Goal: Task Accomplishment & Management: Use online tool/utility

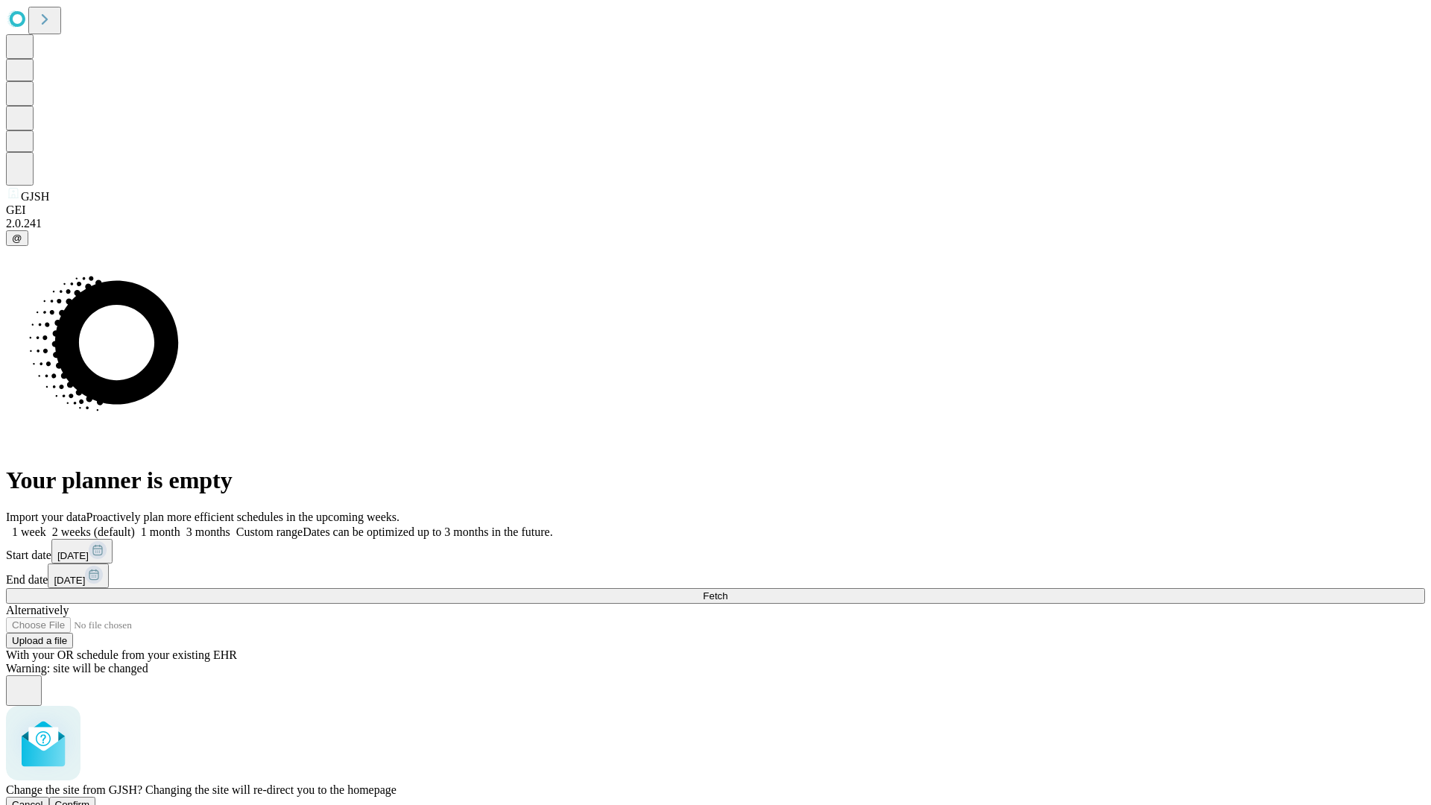
click at [90, 799] on span "Confirm" at bounding box center [72, 804] width 35 height 11
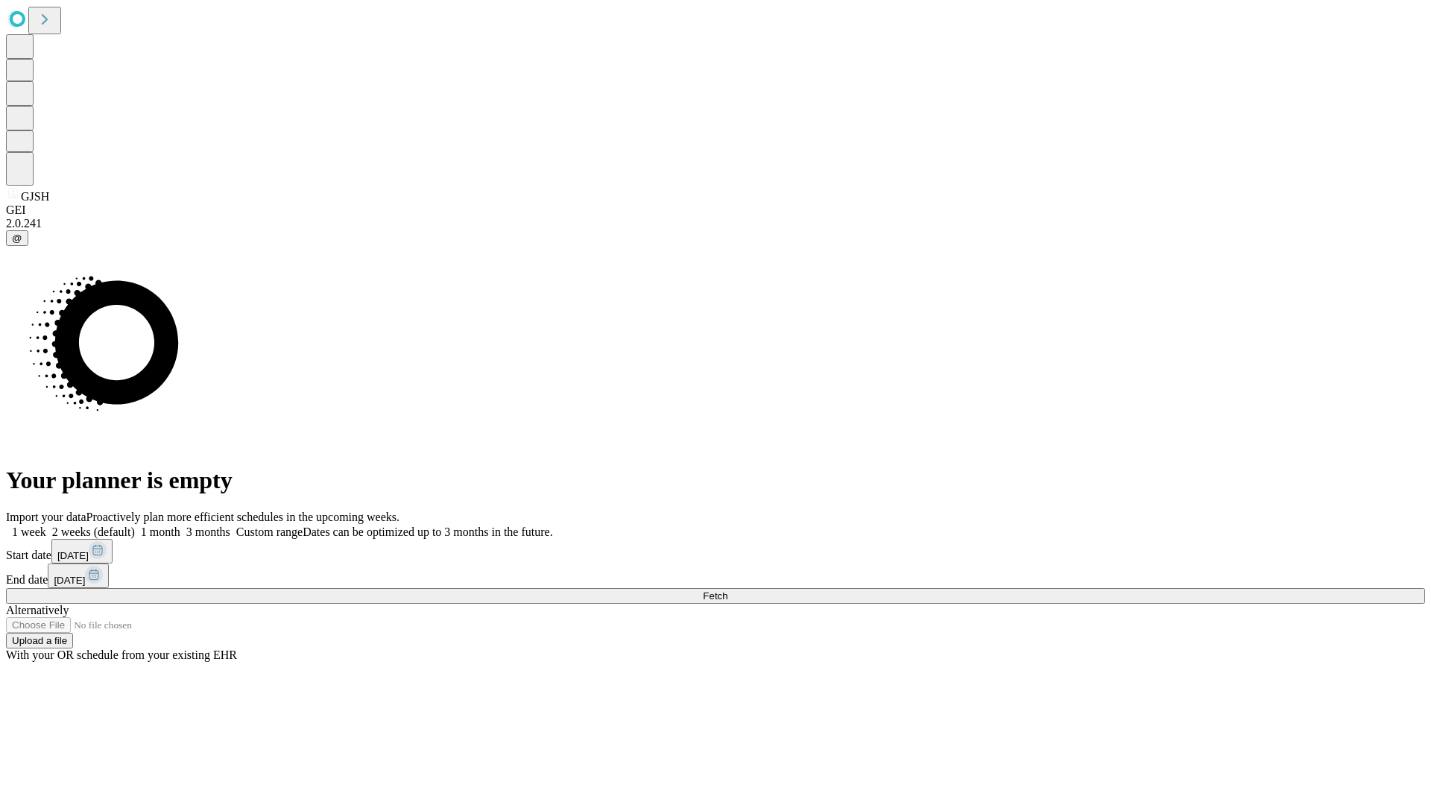
click at [180, 525] on label "1 month" at bounding box center [157, 531] width 45 height 13
click at [727, 590] on span "Fetch" at bounding box center [715, 595] width 25 height 11
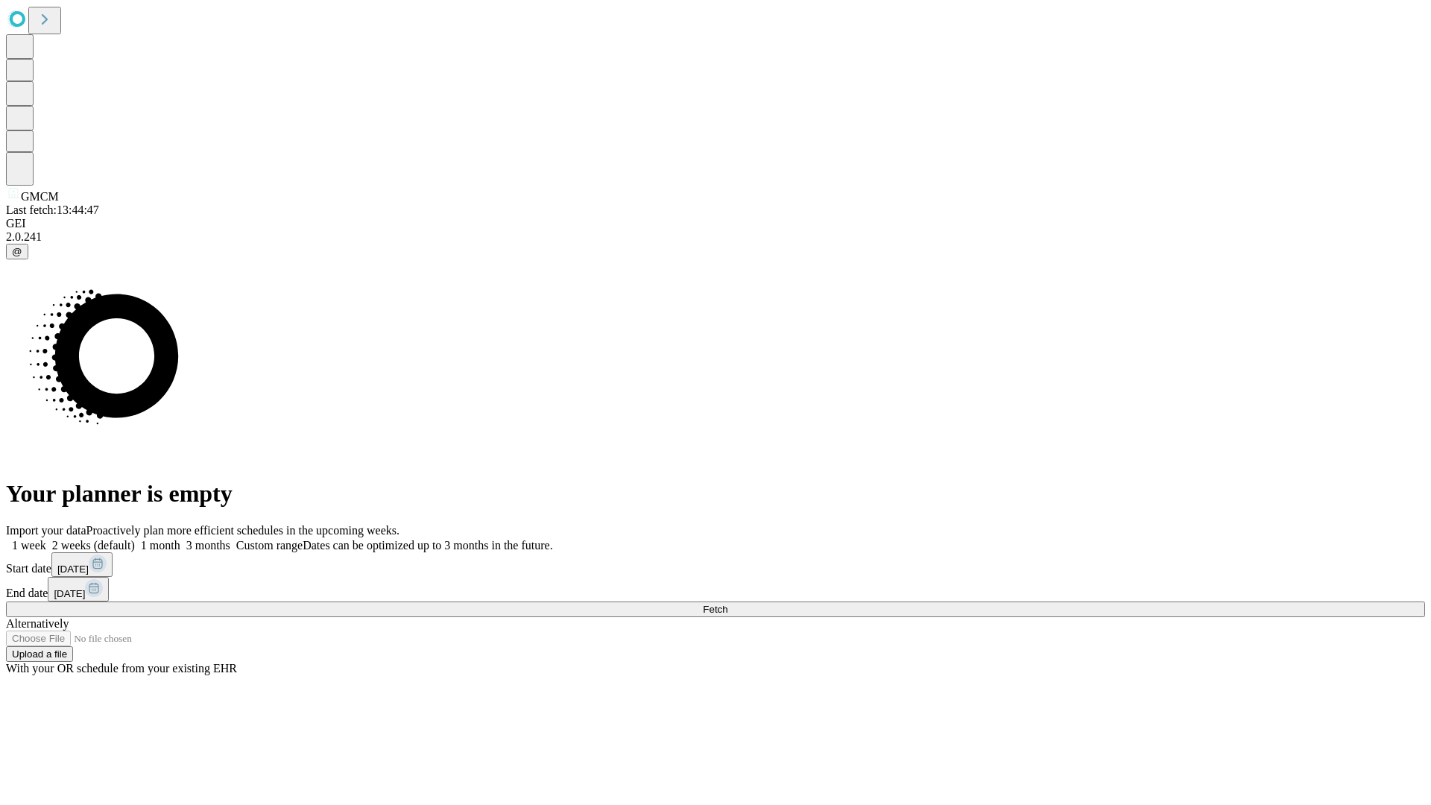
click at [180, 539] on label "1 month" at bounding box center [157, 545] width 45 height 13
click at [727, 604] on span "Fetch" at bounding box center [715, 609] width 25 height 11
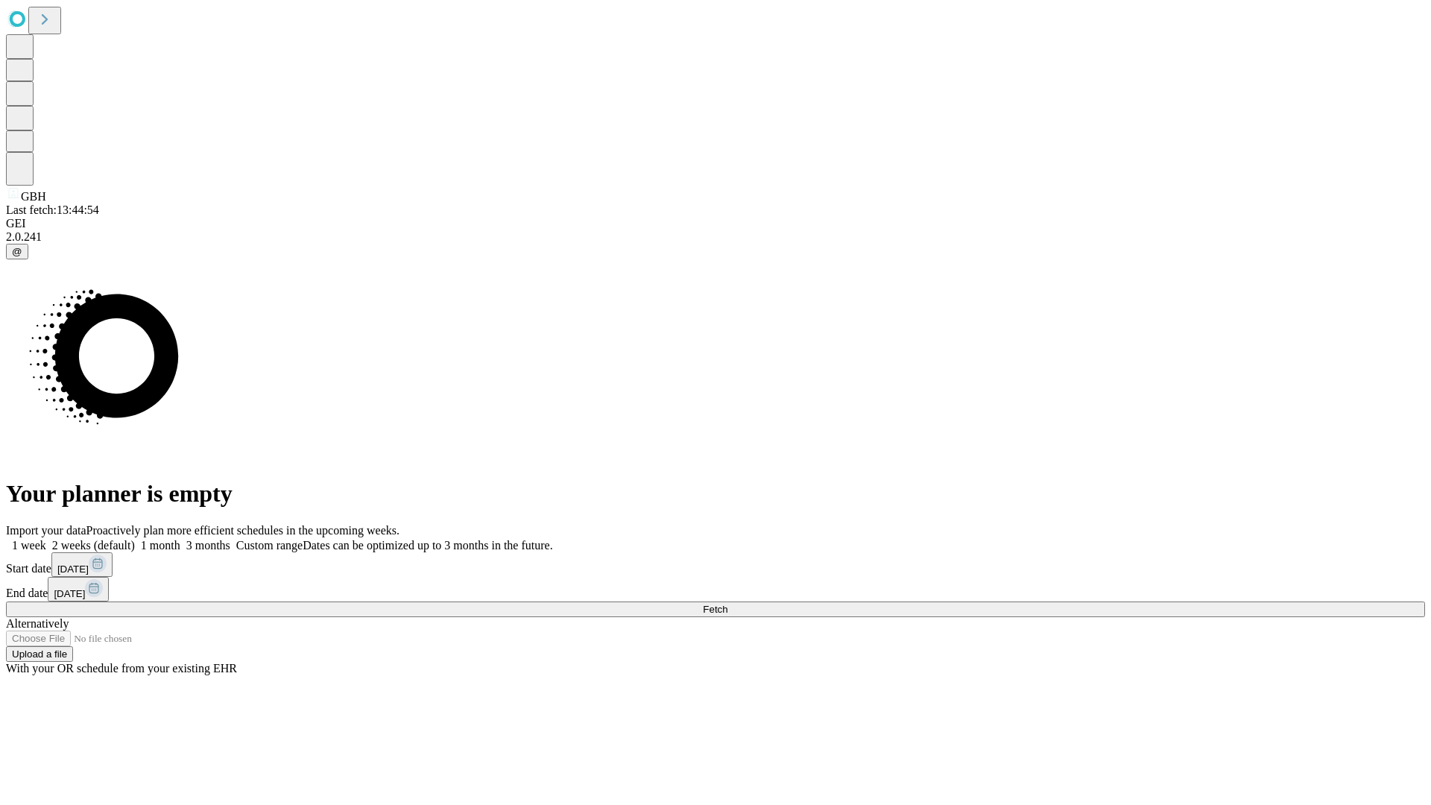
click at [180, 539] on label "1 month" at bounding box center [157, 545] width 45 height 13
click at [727, 604] on span "Fetch" at bounding box center [715, 609] width 25 height 11
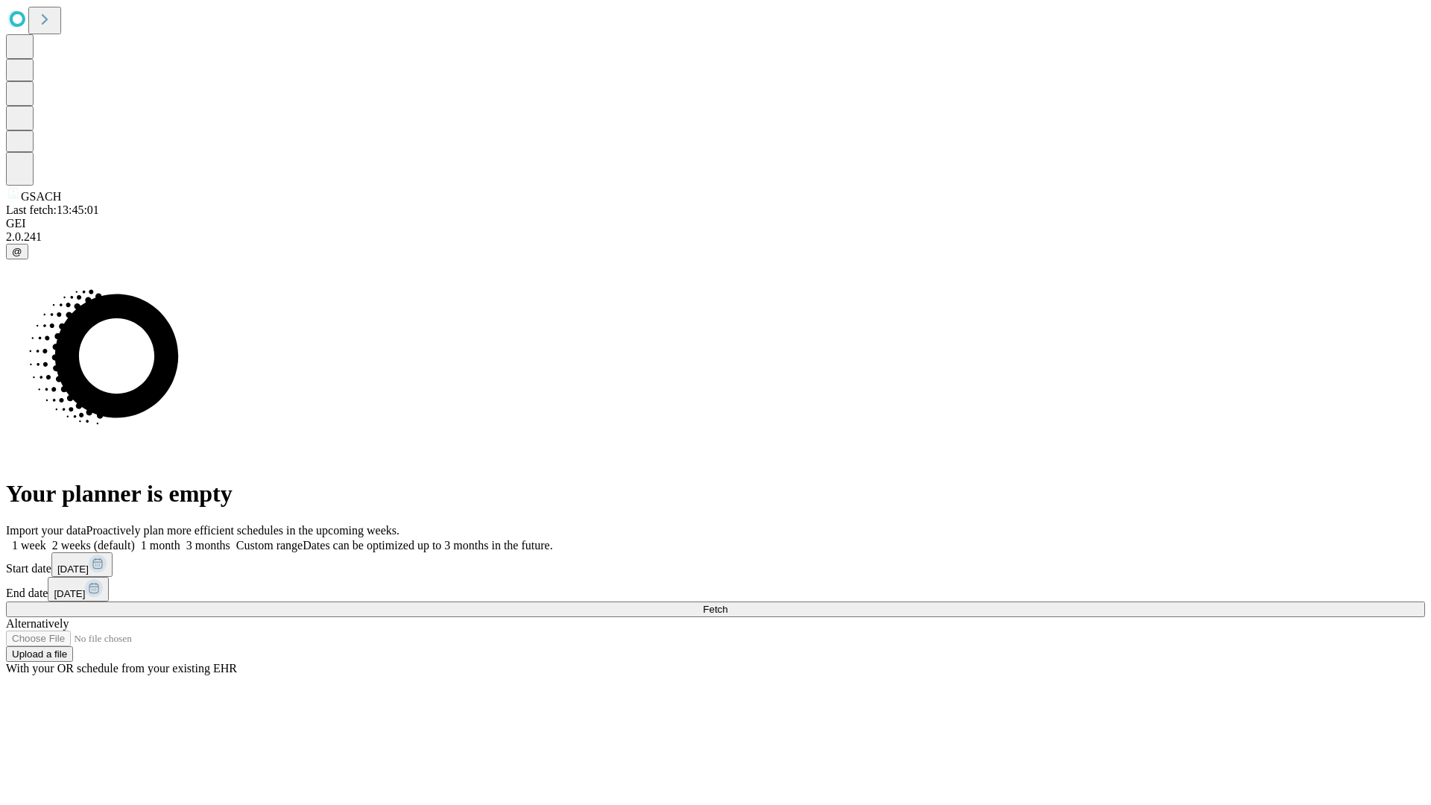
click at [180, 539] on label "1 month" at bounding box center [157, 545] width 45 height 13
click at [727, 604] on span "Fetch" at bounding box center [715, 609] width 25 height 11
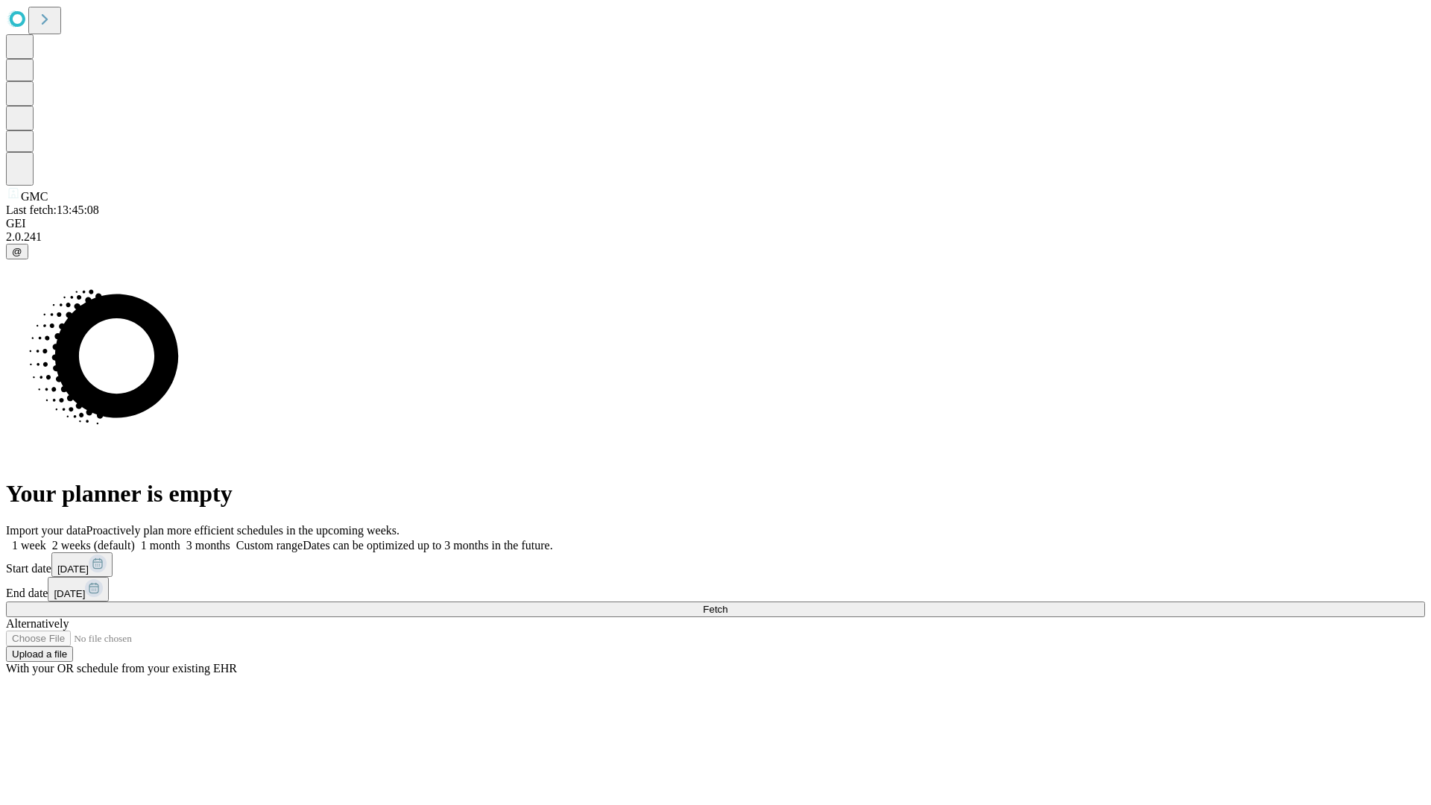
click at [180, 539] on label "1 month" at bounding box center [157, 545] width 45 height 13
click at [727, 604] on span "Fetch" at bounding box center [715, 609] width 25 height 11
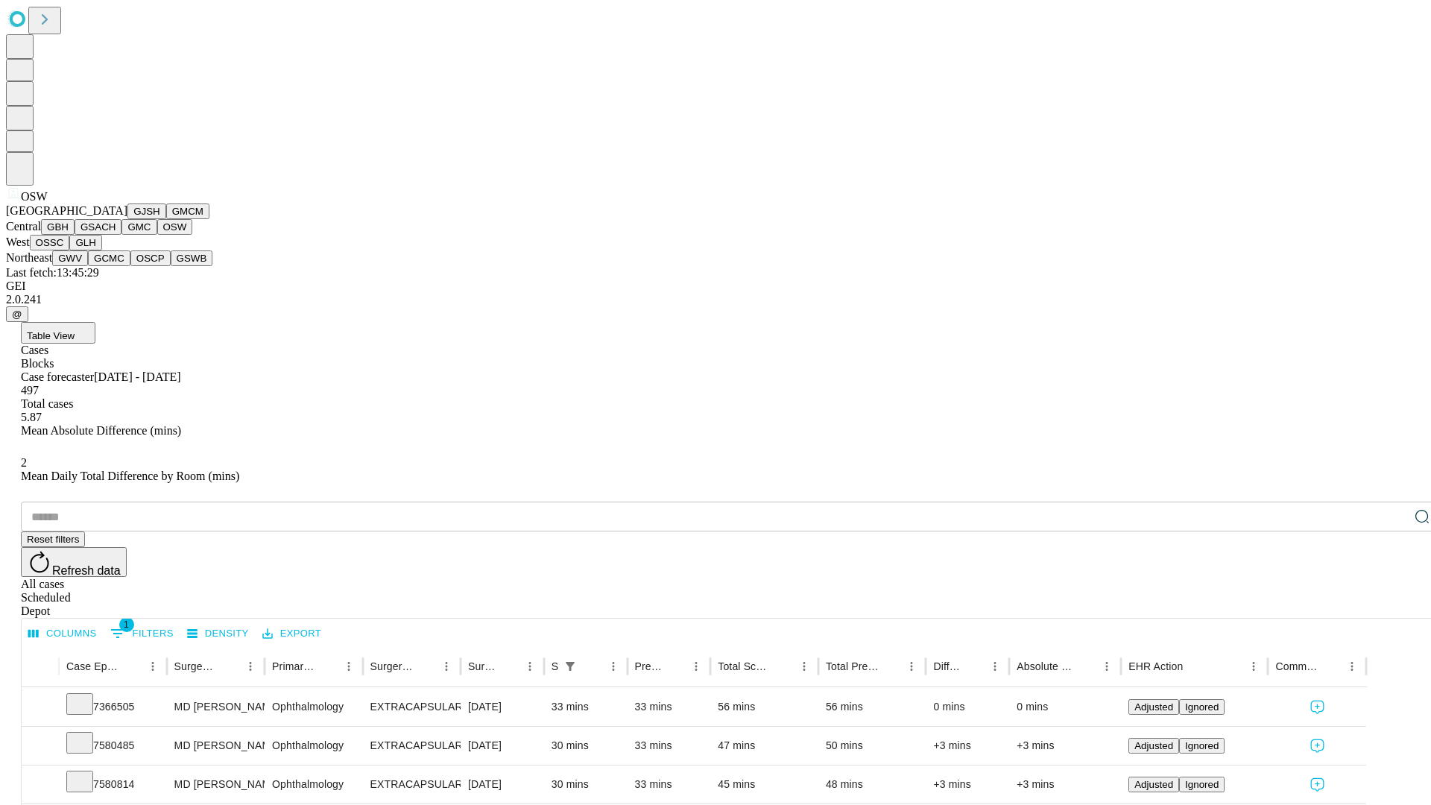
click at [70, 250] on button "OSSC" at bounding box center [50, 243] width 40 height 16
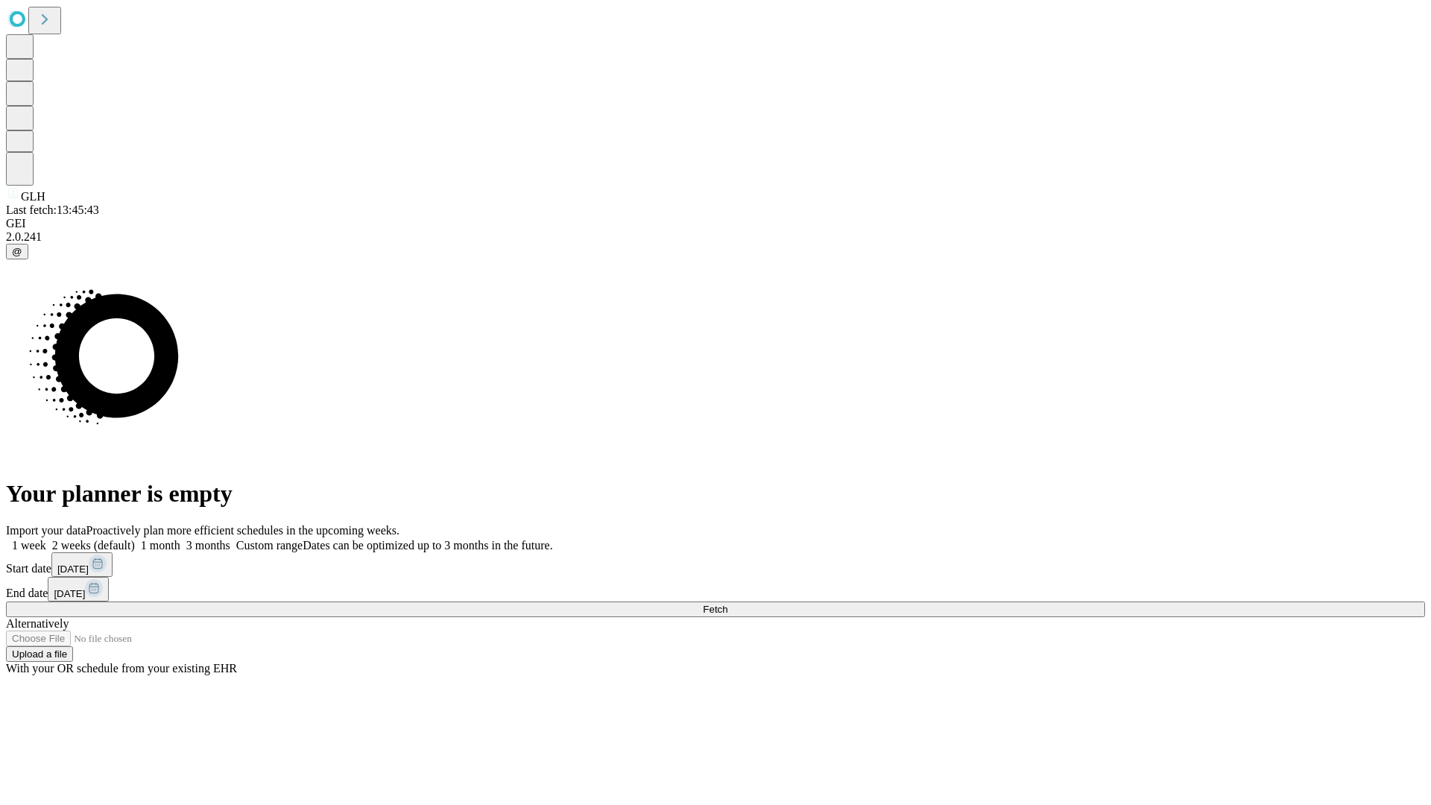
click at [180, 539] on label "1 month" at bounding box center [157, 545] width 45 height 13
click at [727, 604] on span "Fetch" at bounding box center [715, 609] width 25 height 11
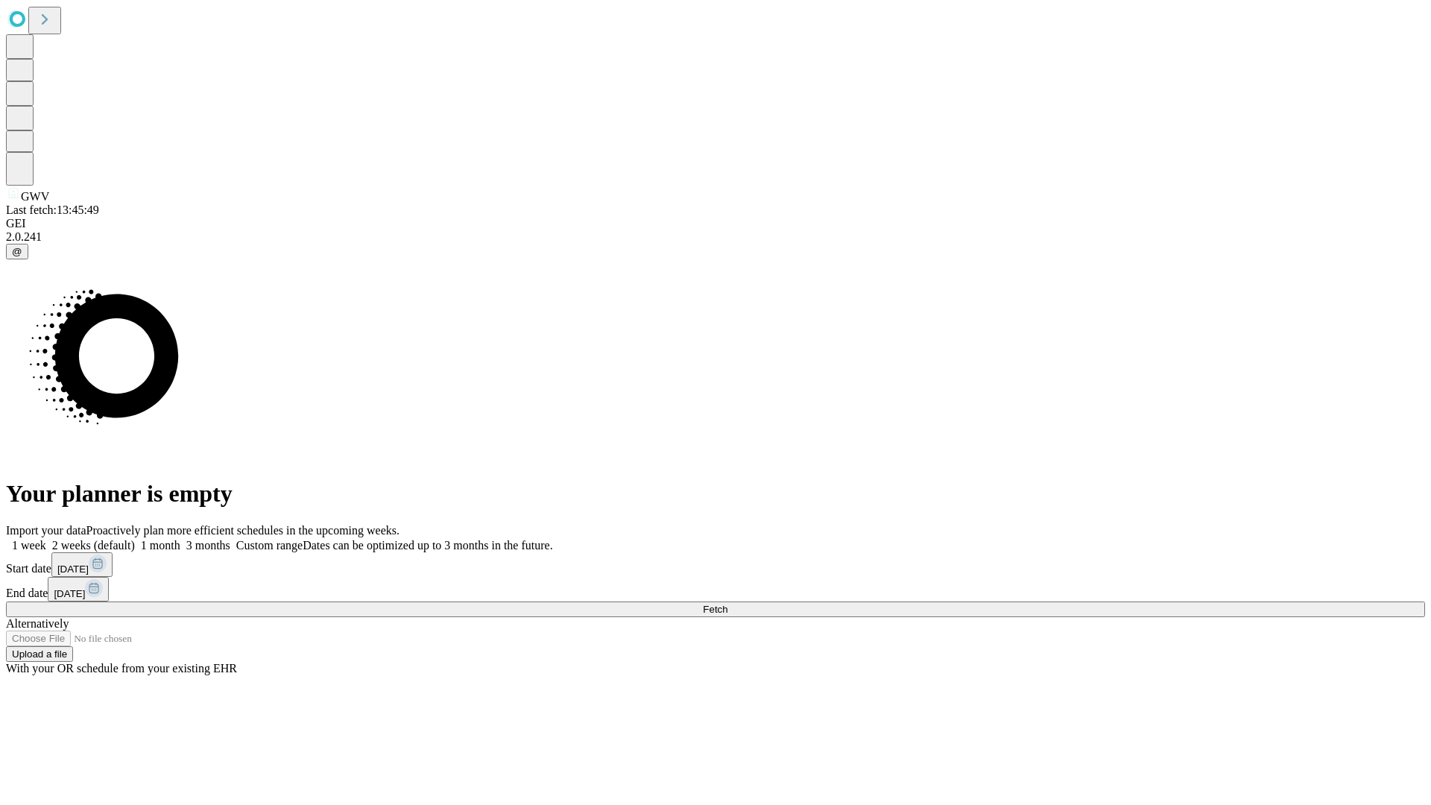
click at [180, 539] on label "1 month" at bounding box center [157, 545] width 45 height 13
click at [727, 604] on span "Fetch" at bounding box center [715, 609] width 25 height 11
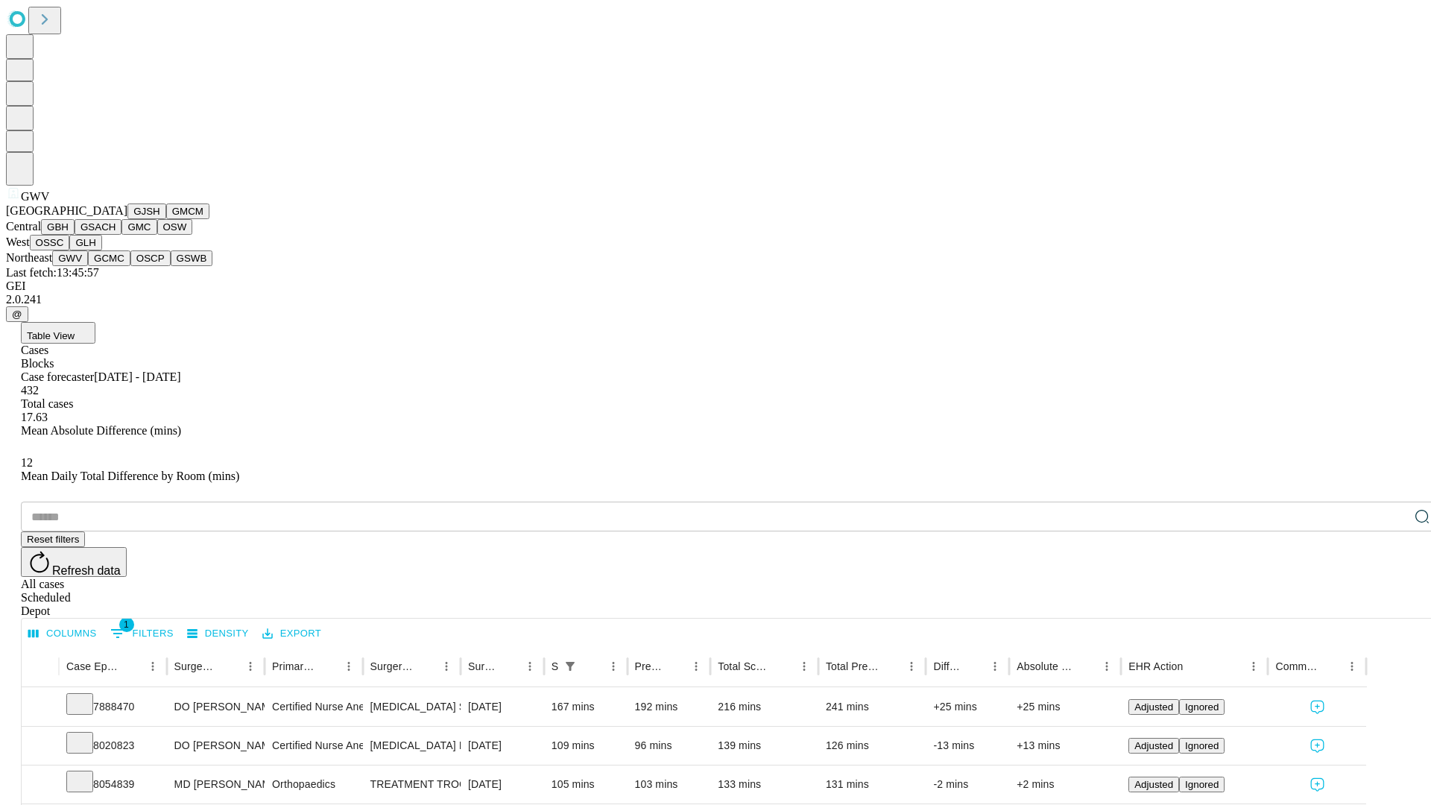
click at [116, 266] on button "GCMC" at bounding box center [109, 258] width 42 height 16
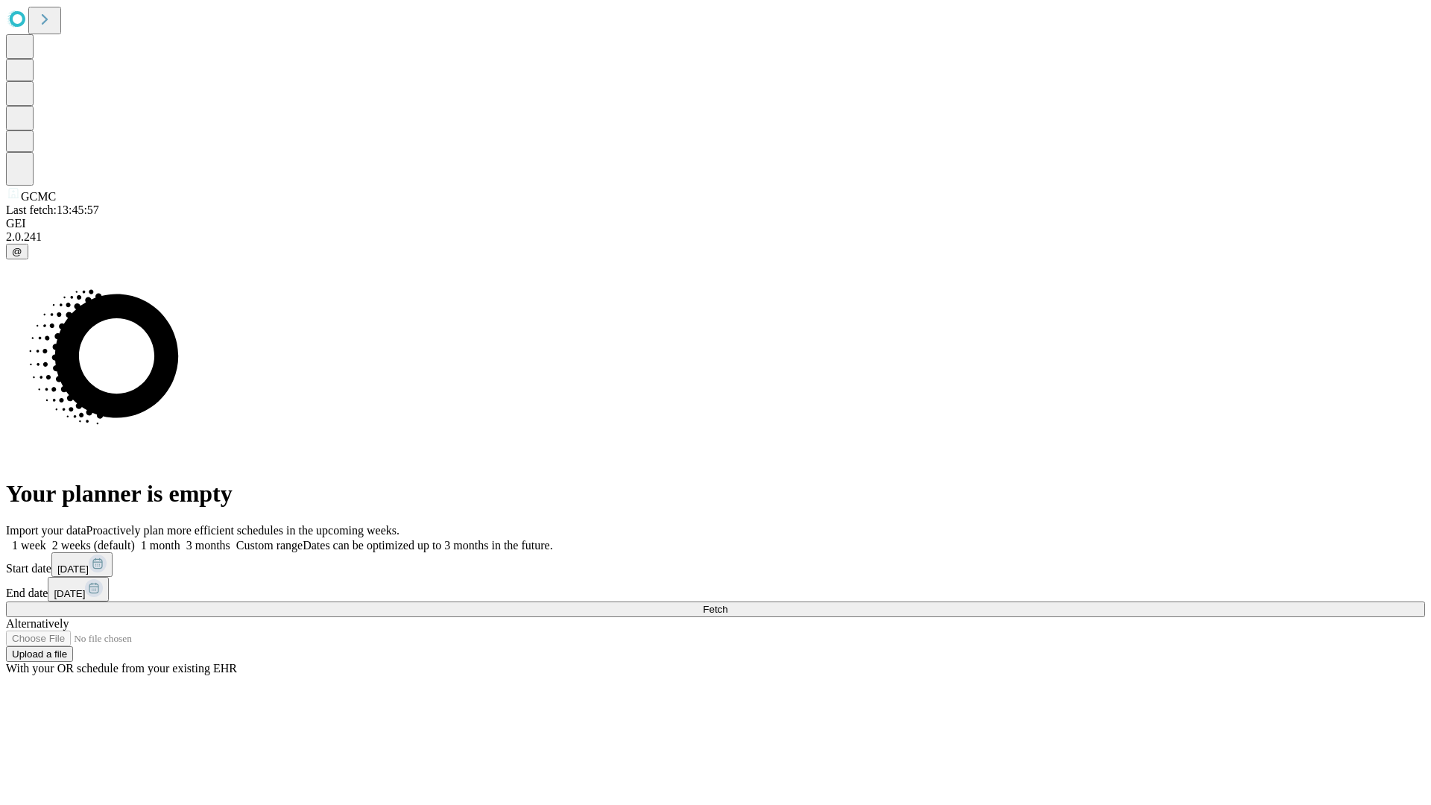
click at [180, 539] on label "1 month" at bounding box center [157, 545] width 45 height 13
click at [727, 604] on span "Fetch" at bounding box center [715, 609] width 25 height 11
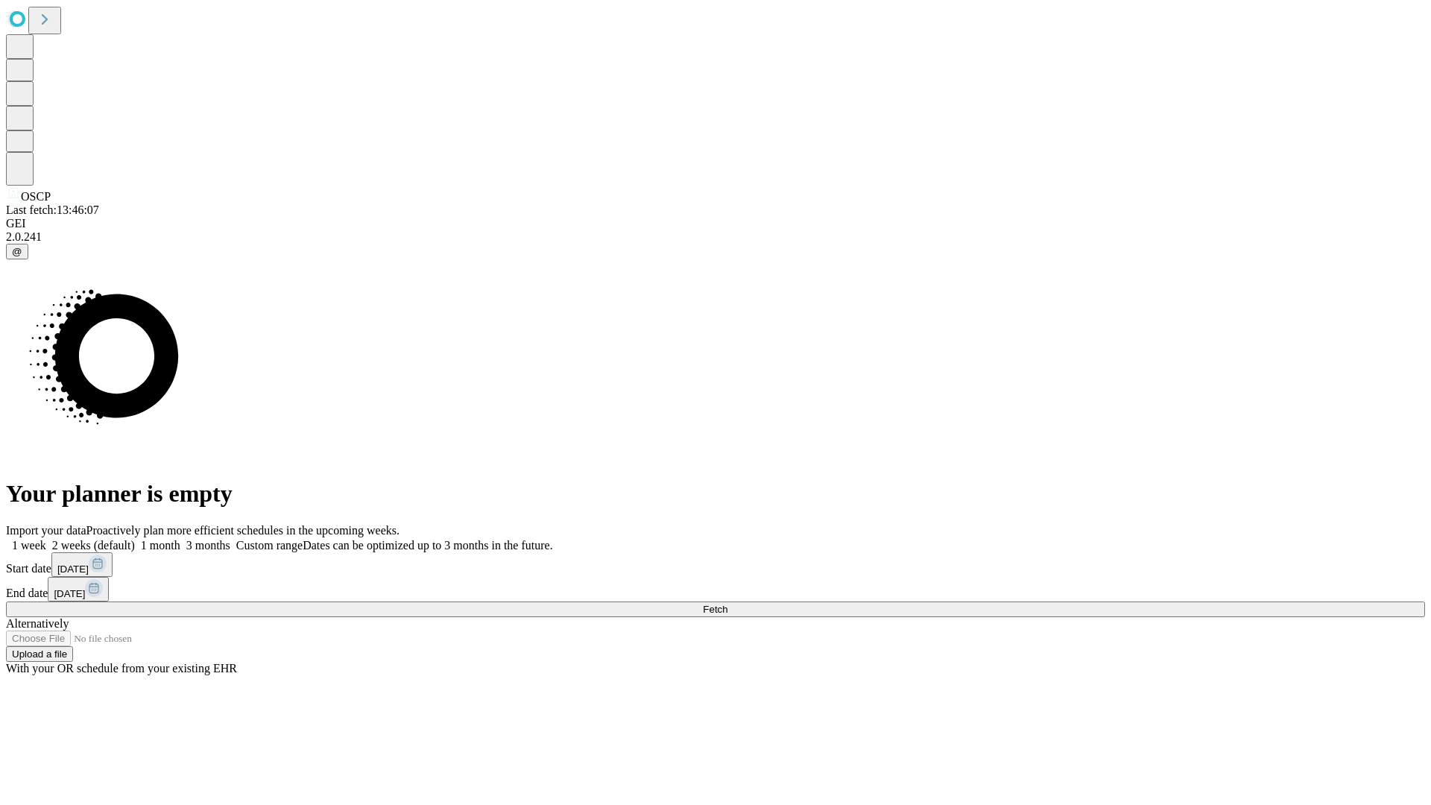
click at [180, 539] on label "1 month" at bounding box center [157, 545] width 45 height 13
click at [727, 604] on span "Fetch" at bounding box center [715, 609] width 25 height 11
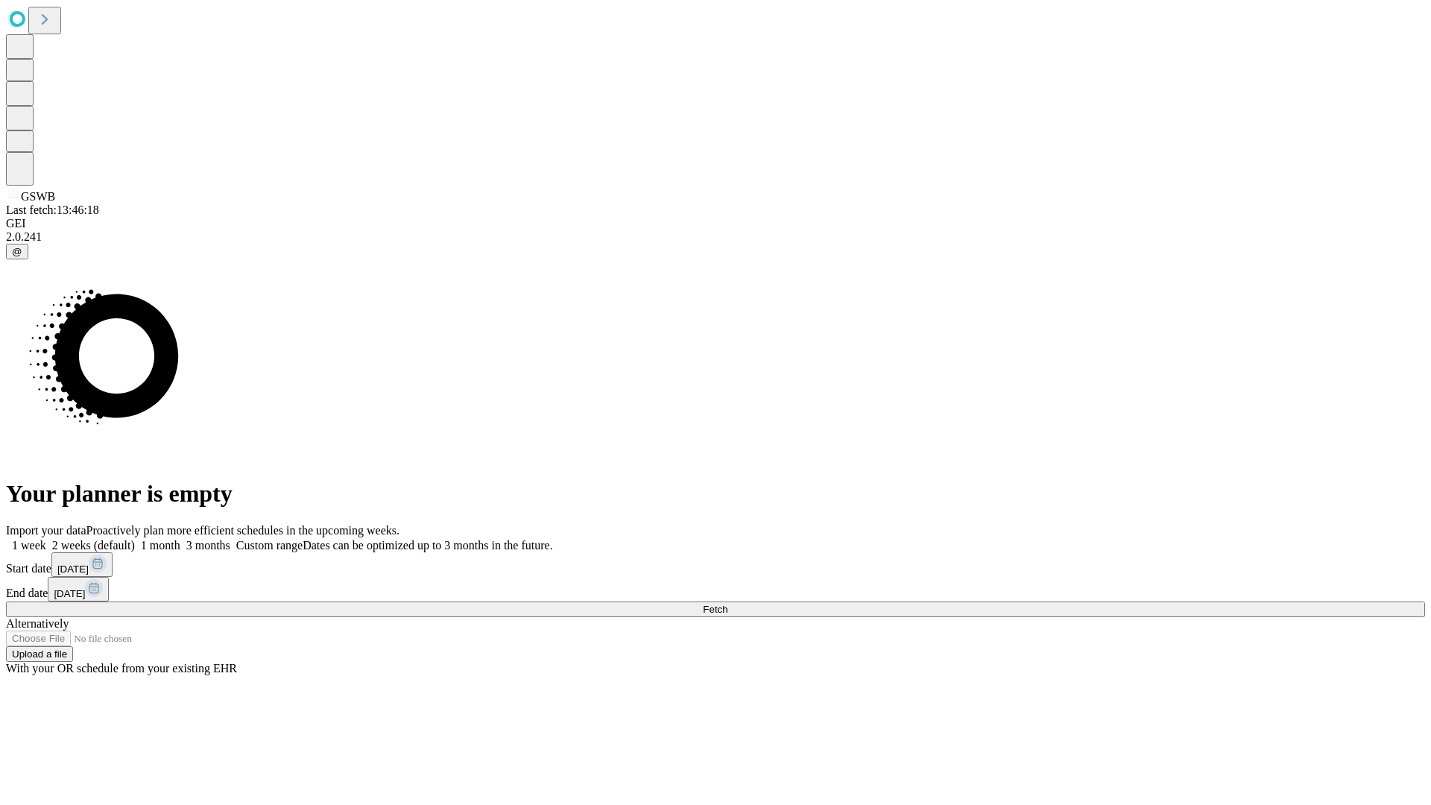
click at [180, 539] on label "1 month" at bounding box center [157, 545] width 45 height 13
click at [727, 604] on span "Fetch" at bounding box center [715, 609] width 25 height 11
